Goal: Task Accomplishment & Management: Complete application form

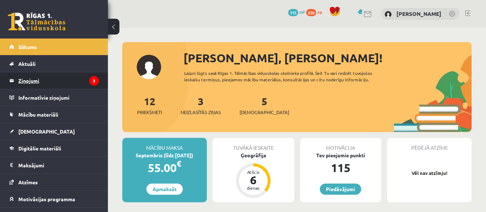
click at [50, 80] on legend "Ziņojumi 3" at bounding box center [58, 80] width 81 height 17
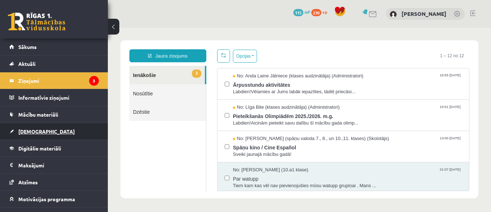
click at [36, 131] on span "[DEMOGRAPHIC_DATA]" at bounding box center [46, 131] width 56 height 6
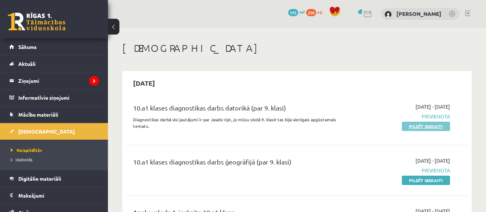
click at [428, 129] on link "Pildīt ieskaiti" at bounding box center [426, 126] width 48 height 9
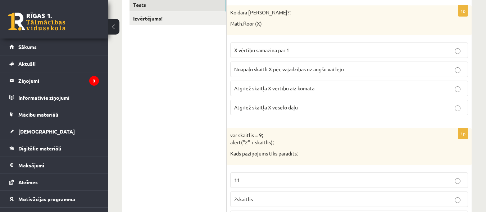
scroll to position [128, 0]
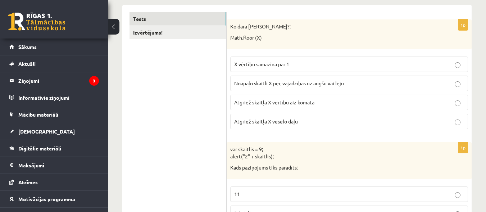
click at [297, 115] on label "Atgriež skaitļa X veselo daļu" at bounding box center [349, 121] width 238 height 15
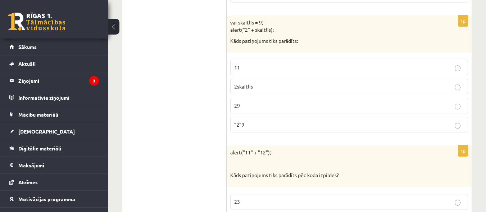
scroll to position [257, 0]
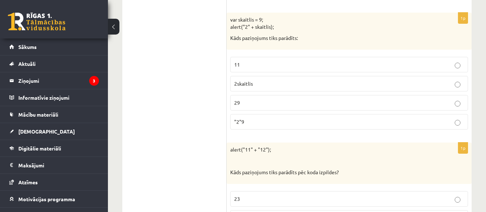
click at [459, 100] on p "29" at bounding box center [349, 103] width 230 height 8
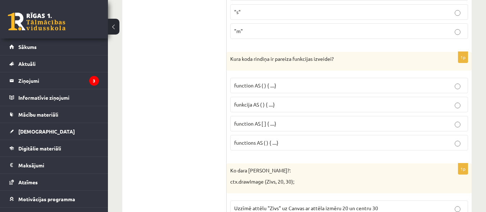
scroll to position [1647, 0]
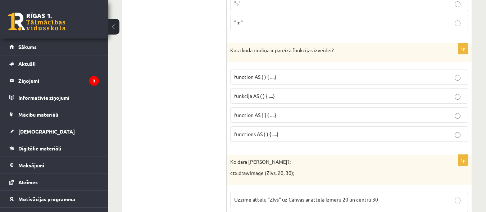
click at [392, 76] on p "function AS ( ) { ....}" at bounding box center [349, 77] width 230 height 8
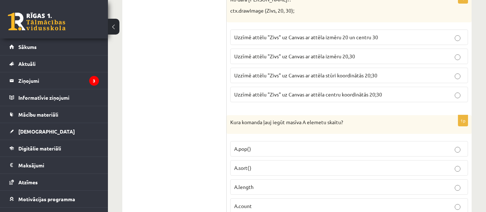
scroll to position [1806, 0]
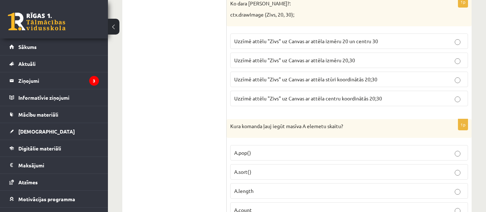
click at [454, 80] on p "Uzzīmē attēlu "Zivs" uz Canvas ar attēla stūri koordinātās 20;30" at bounding box center [349, 80] width 230 height 8
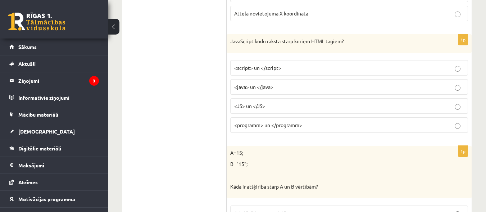
scroll to position [3243, 0]
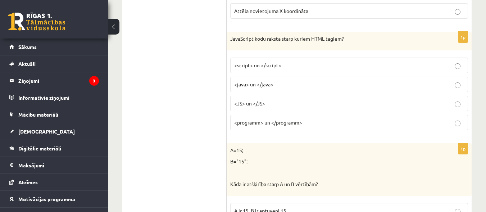
click at [451, 64] on p "<script> un </script>" at bounding box center [349, 66] width 230 height 8
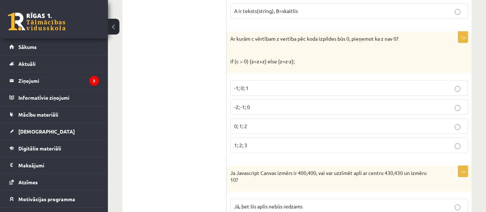
scroll to position [3502, 0]
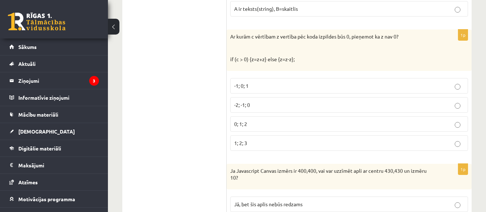
click at [454, 91] on label "-1; 0; 1" at bounding box center [349, 85] width 238 height 15
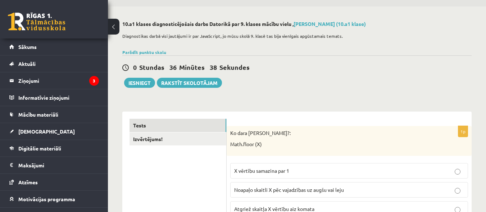
scroll to position [28, 0]
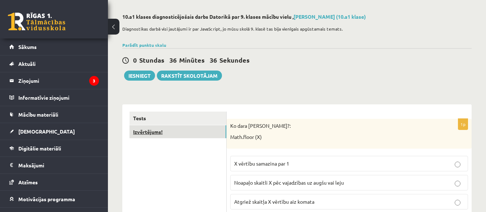
click at [173, 132] on link "Izvērtējums!" at bounding box center [177, 131] width 97 height 13
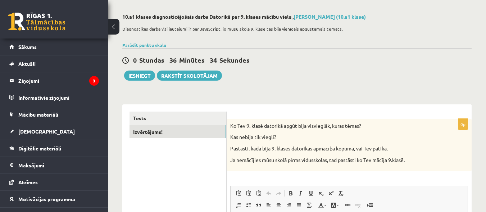
scroll to position [0, 0]
click at [473, 72] on div "10.a1 klases diagnosticējošais darbs Datorikā par 9. klases mācību vielu , Aman…" at bounding box center [297, 178] width 378 height 358
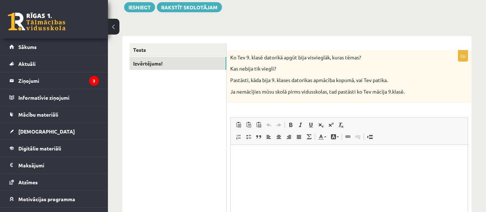
scroll to position [97, 0]
click at [331, 165] on html at bounding box center [349, 155] width 237 height 22
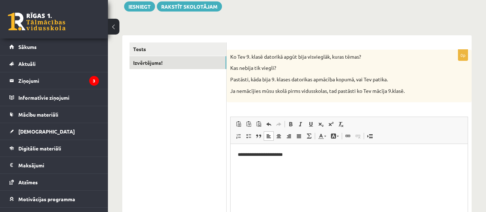
click at [284, 153] on p "**********" at bounding box center [349, 155] width 223 height 8
click at [287, 153] on p "**********" at bounding box center [349, 155] width 223 height 8
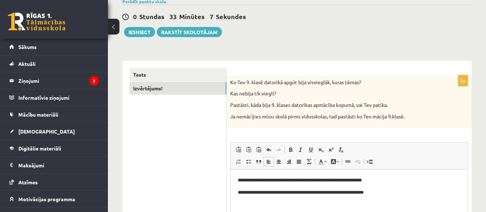
scroll to position [69, 0]
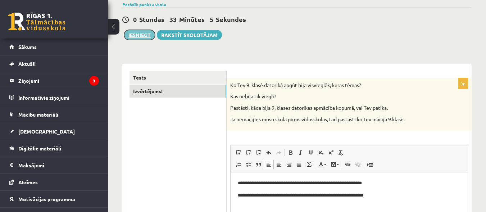
click at [140, 33] on button "Iesniegt" at bounding box center [139, 35] width 31 height 10
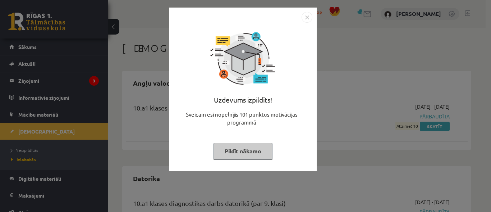
click at [307, 18] on img "Close" at bounding box center [307, 17] width 11 height 11
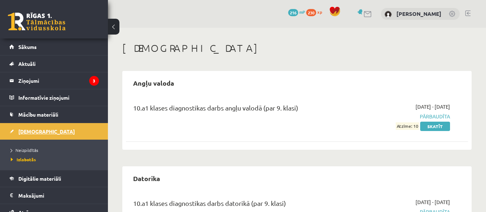
click at [28, 130] on span "[DEMOGRAPHIC_DATA]" at bounding box center [46, 131] width 56 height 6
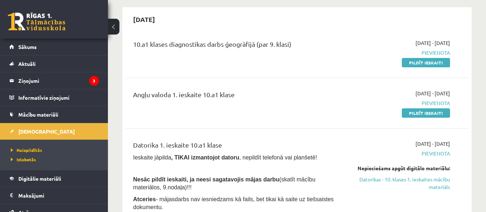
scroll to position [51, 0]
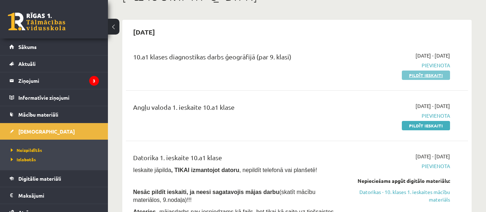
click at [432, 76] on link "Pildīt ieskaiti" at bounding box center [426, 74] width 48 height 9
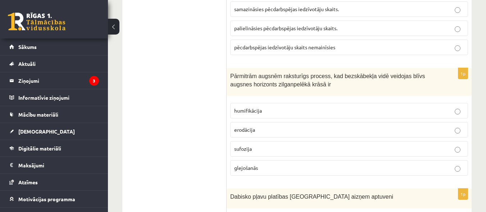
scroll to position [184, 0]
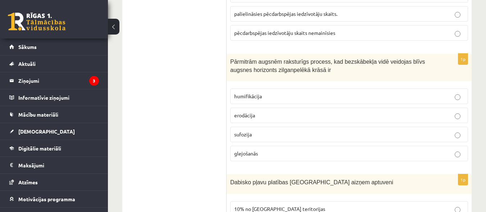
click at [460, 150] on p "glejošanās" at bounding box center [349, 154] width 230 height 8
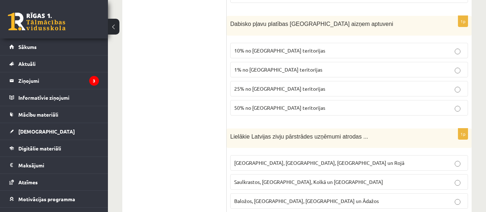
scroll to position [357, 0]
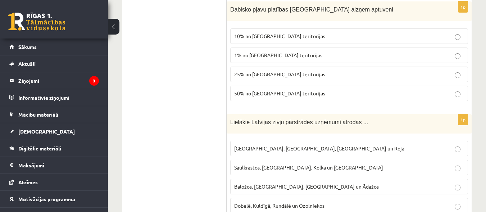
click at [381, 165] on label "Saulkrastos, Jūrmalā, Kolkā un Tūjā" at bounding box center [349, 167] width 238 height 15
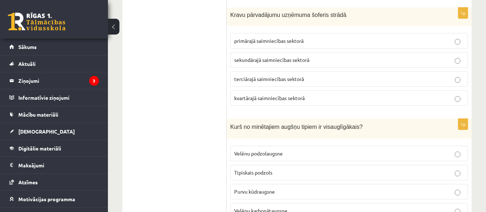
scroll to position [918, 0]
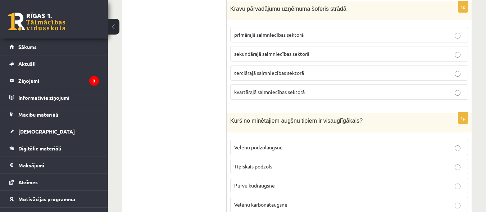
click at [445, 31] on label "primārajā saimniecības sektorā" at bounding box center [349, 34] width 238 height 15
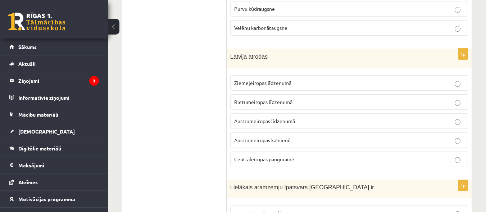
scroll to position [1105, 0]
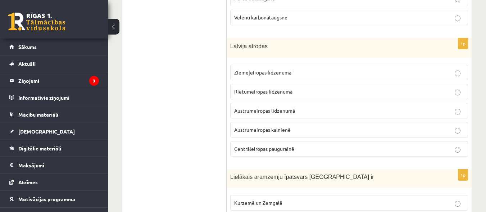
click at [405, 88] on p "Rietumeiropas līdzenumā" at bounding box center [349, 92] width 230 height 8
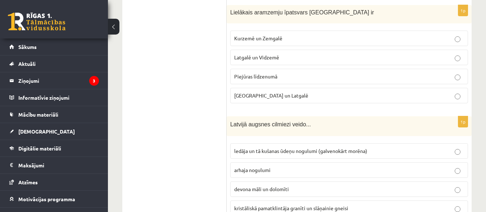
scroll to position [1263, 0]
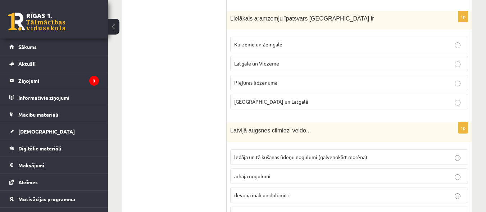
click at [452, 41] on p "Kurzemē un Zemgalē" at bounding box center [349, 45] width 230 height 8
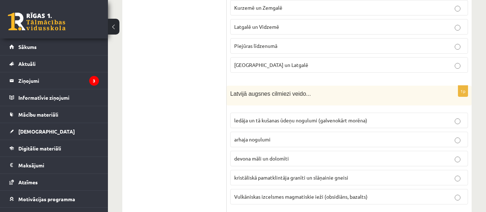
scroll to position [1306, 0]
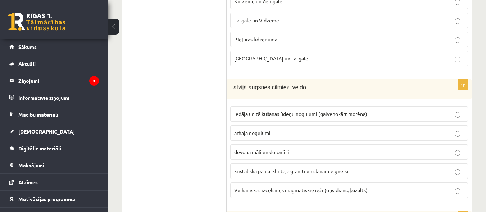
click at [461, 111] on label "ledāja un tā kušanas ūdeņu nogulumi (galvenokārt morēna)" at bounding box center [349, 113] width 238 height 15
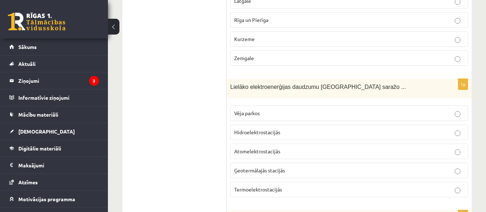
scroll to position [1565, 0]
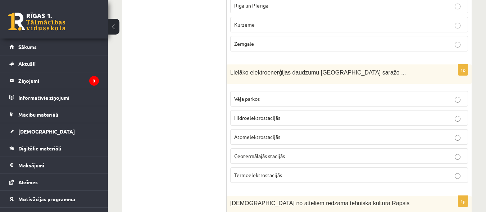
click at [452, 114] on p "Hidroelektrostacijās" at bounding box center [349, 118] width 230 height 8
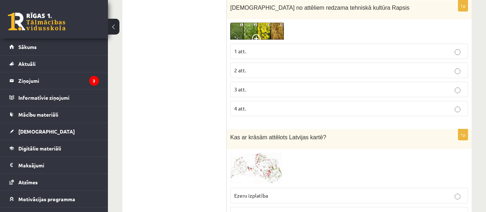
scroll to position [1767, 0]
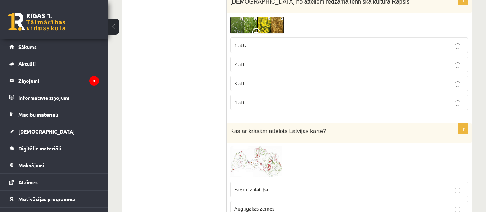
click at [269, 17] on img at bounding box center [257, 26] width 54 height 18
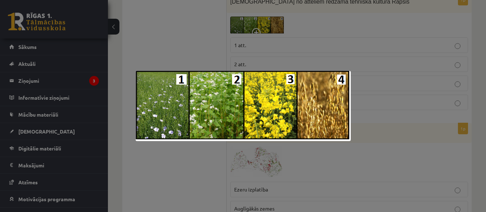
click at [322, 35] on div at bounding box center [243, 106] width 486 height 212
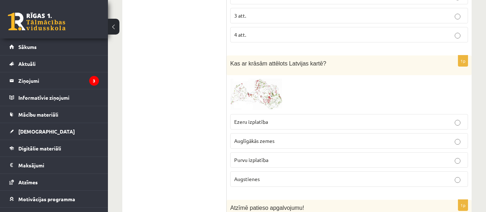
scroll to position [1839, 0]
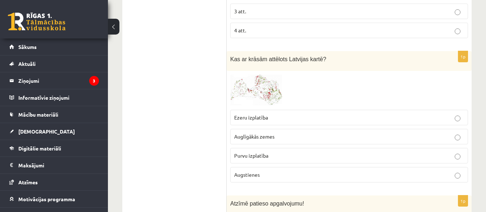
click at [251, 96] on img at bounding box center [257, 90] width 54 height 32
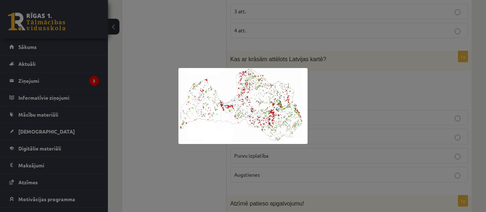
click at [338, 85] on div at bounding box center [243, 106] width 486 height 212
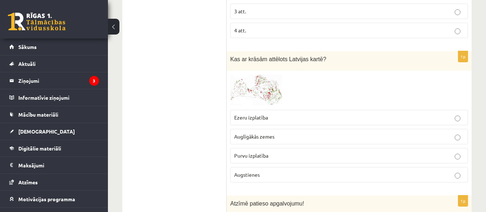
click at [411, 152] on p "Purvu izplatība" at bounding box center [349, 156] width 230 height 8
click at [423, 136] on label "Auglīgākās zemes" at bounding box center [349, 136] width 238 height 15
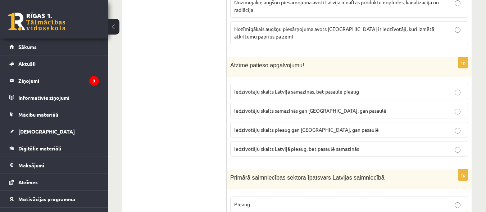
scroll to position [2098, 0]
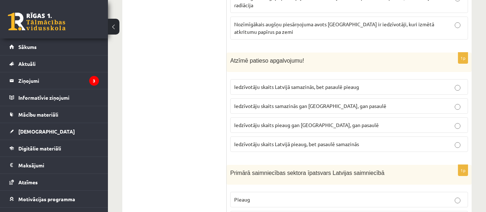
click at [455, 140] on p "Iedzīvotāju skaits Latvijā pieaug, bet pasaulē samazinās" at bounding box center [349, 144] width 230 height 8
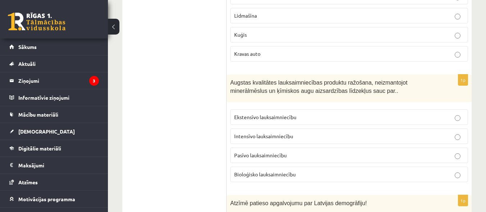
scroll to position [2529, 0]
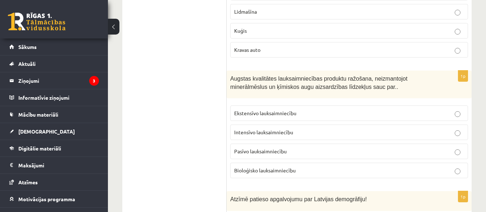
click at [462, 167] on label "Bioloģisko lauksaimniecību" at bounding box center [349, 170] width 238 height 15
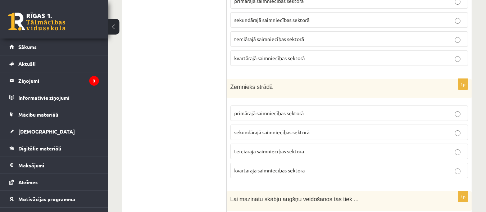
scroll to position [2875, 0]
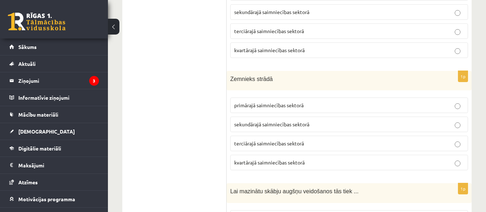
click at [450, 105] on label "primārajā saimniecības sektorā" at bounding box center [349, 104] width 238 height 15
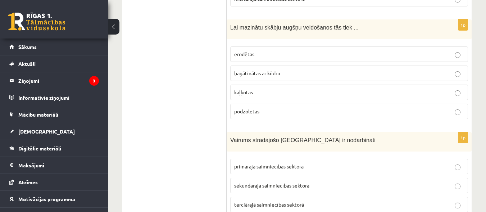
scroll to position [3047, 0]
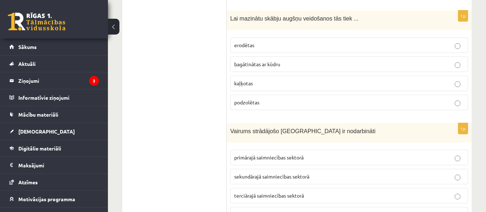
click at [454, 80] on label "kaļķotas" at bounding box center [349, 83] width 238 height 15
click at [457, 192] on p "terciārajā saimniecības sektorā" at bounding box center [349, 196] width 230 height 8
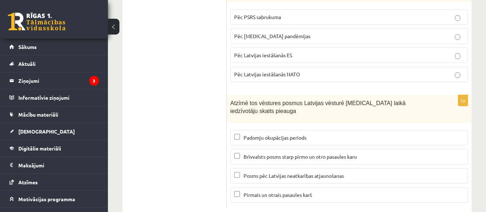
scroll to position [3440, 0]
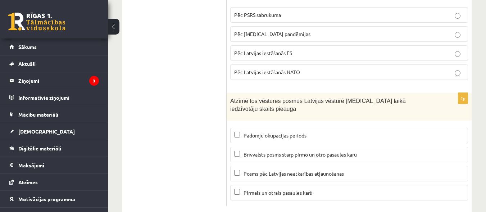
click at [446, 132] on p "Padomju okupācijas periods" at bounding box center [349, 136] width 230 height 8
click at [431, 147] on label "Brīvvalsts posms starp pirmo un otro pasaules karu" at bounding box center [349, 154] width 238 height 15
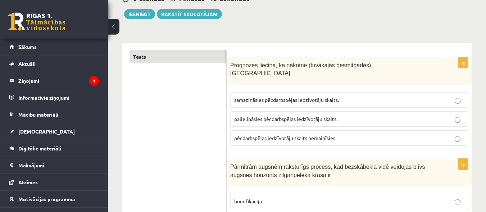
scroll to position [0, 0]
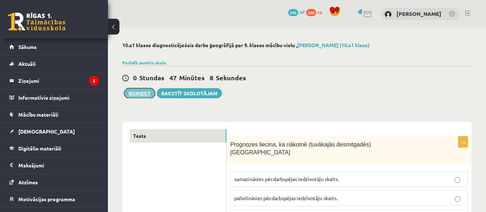
click at [142, 95] on button "Iesniegt" at bounding box center [139, 93] width 31 height 10
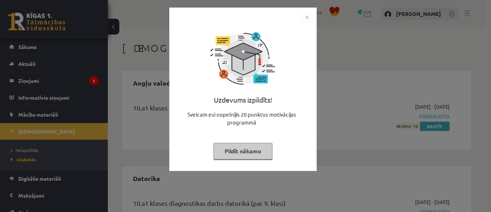
click at [254, 155] on button "Pildīt nākamo" at bounding box center [243, 151] width 59 height 17
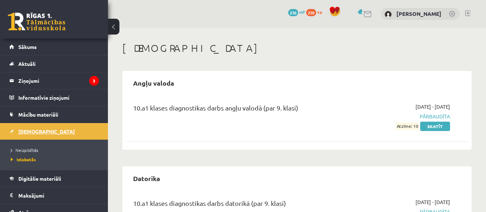
click at [31, 132] on span "[DEMOGRAPHIC_DATA]" at bounding box center [46, 131] width 56 height 6
